Goal: Task Accomplishment & Management: Use online tool/utility

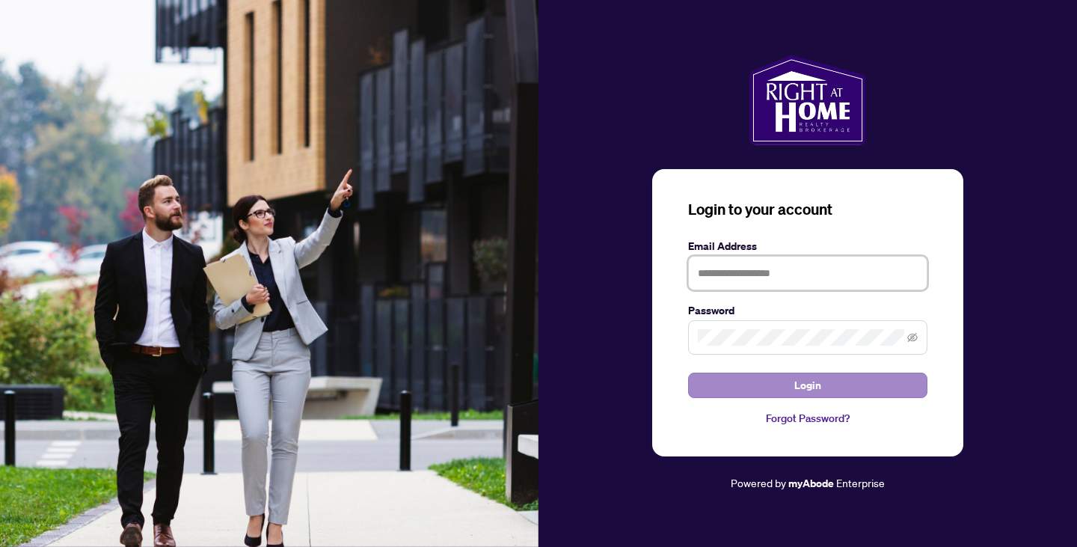
type input "**********"
click at [803, 386] on span "Login" at bounding box center [808, 385] width 27 height 24
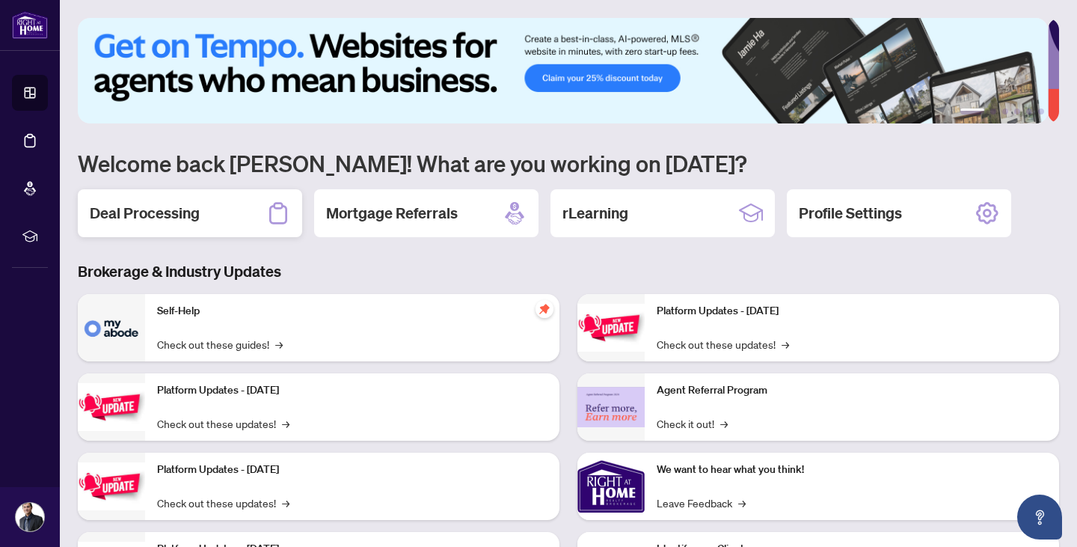
click at [164, 213] on h2 "Deal Processing" at bounding box center [145, 213] width 110 height 21
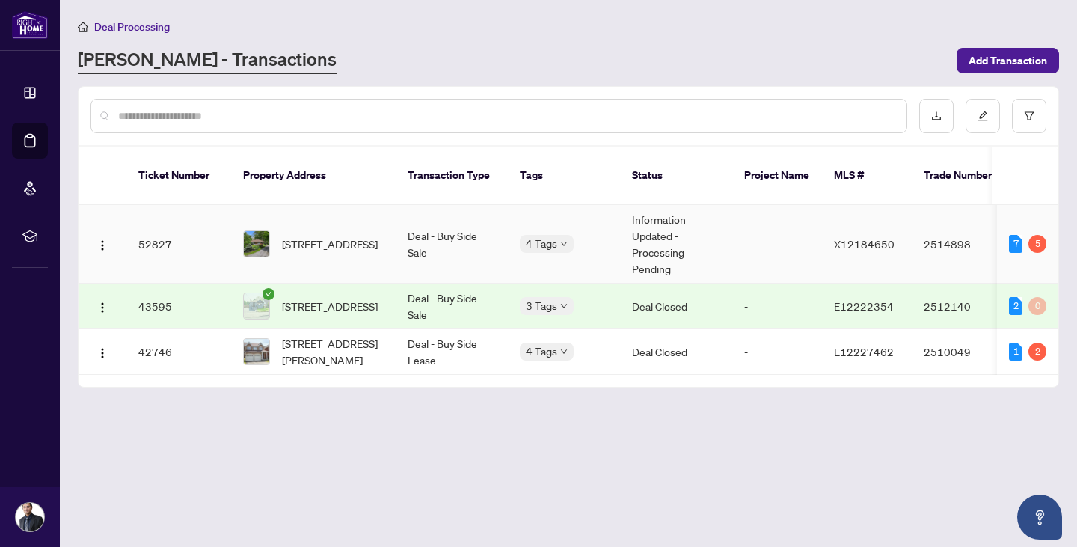
click at [141, 230] on td "52827" at bounding box center [178, 244] width 105 height 79
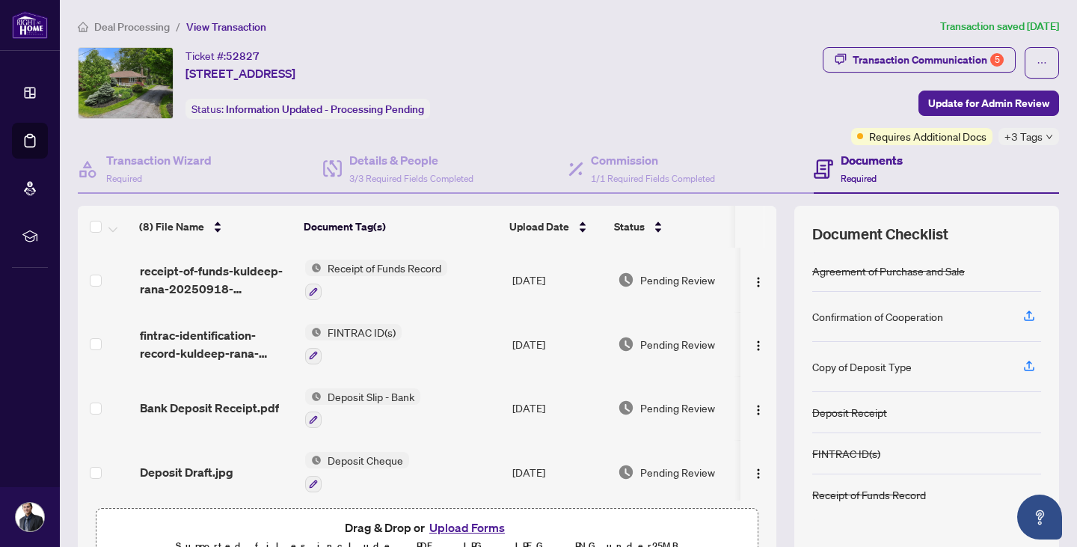
click at [134, 28] on span "Deal Processing" at bounding box center [132, 26] width 76 height 13
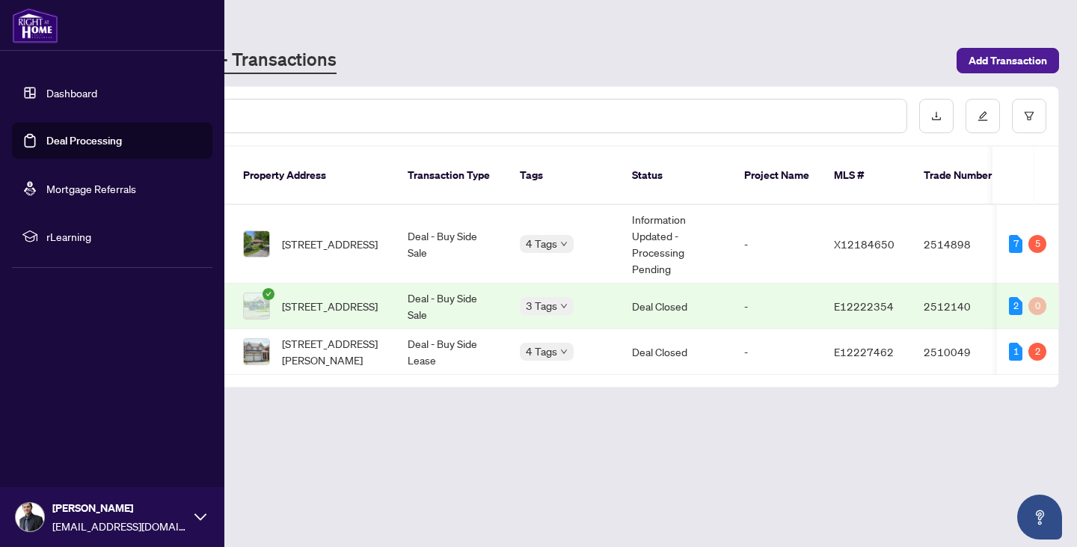
click at [65, 92] on link "Dashboard" at bounding box center [71, 92] width 51 height 13
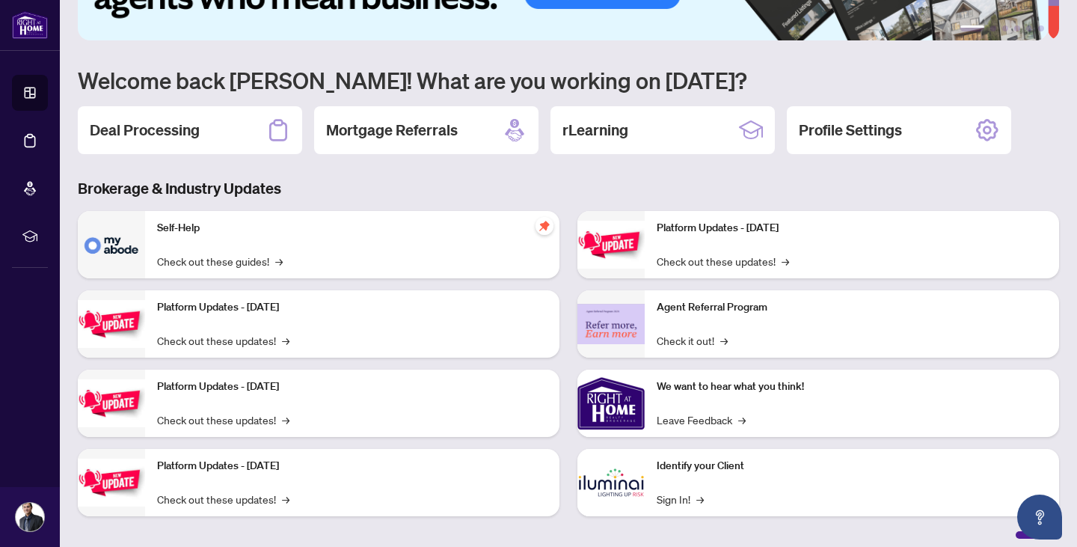
scroll to position [91, 0]
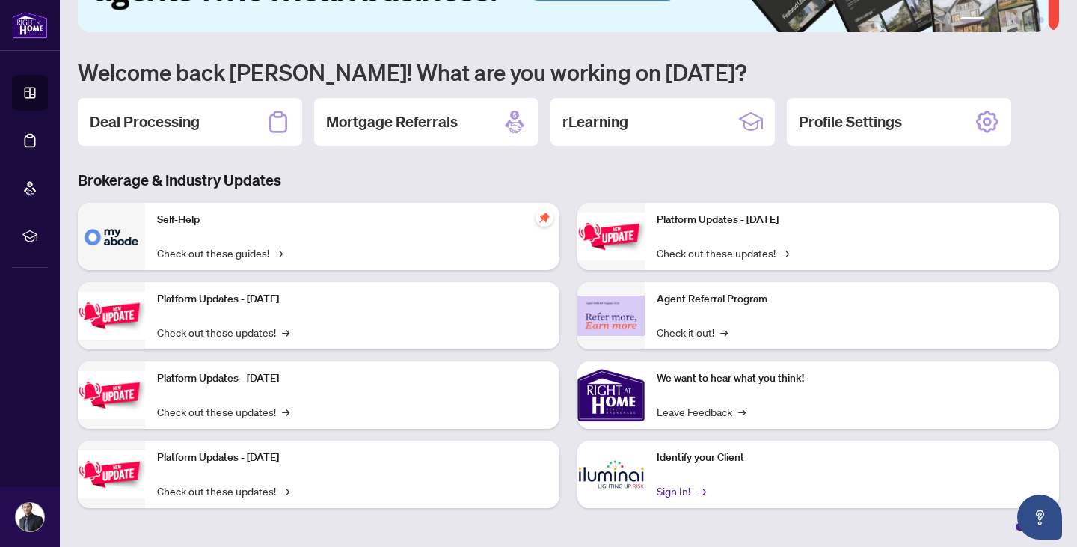
click at [675, 483] on link "Sign In! →" at bounding box center [680, 491] width 47 height 16
